Goal: Information Seeking & Learning: Understand process/instructions

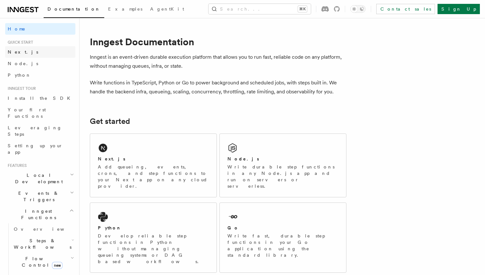
click at [54, 51] on link "Next.js" at bounding box center [40, 52] width 70 height 12
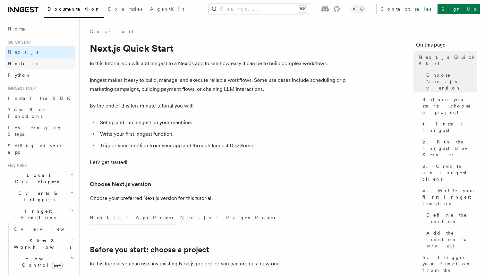
click at [45, 64] on link "Node.js" at bounding box center [40, 64] width 70 height 12
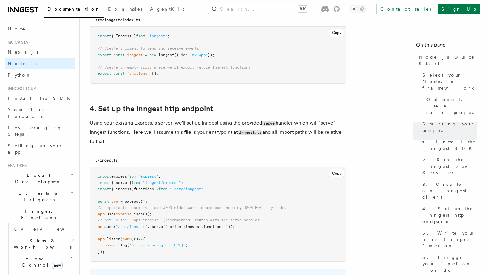
scroll to position [1082, 0]
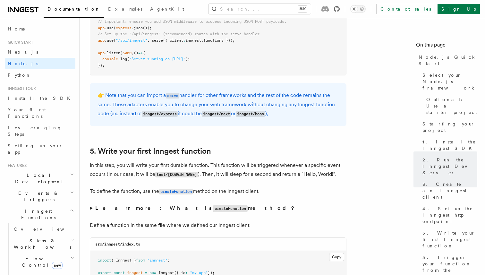
click at [339, 10] on icon at bounding box center [337, 9] width 6 height 6
